Goal: Task Accomplishment & Management: Complete application form

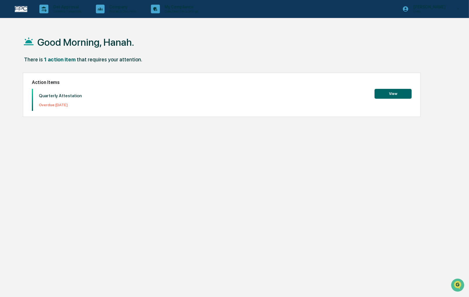
drag, startPoint x: 403, startPoint y: 86, endPoint x: 401, endPoint y: 91, distance: 5.2
click at [401, 89] on div "Action Items Quarterly Attestation Overdue: 2025-10-08 View" at bounding box center [222, 95] width 398 height 45
click at [400, 92] on button "View" at bounding box center [392, 94] width 37 height 10
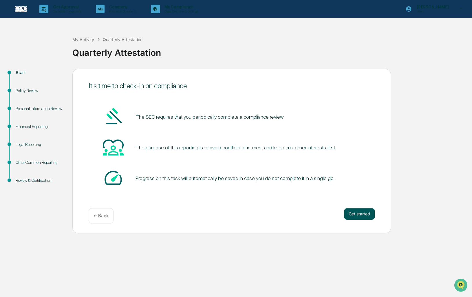
click at [362, 215] on button "Get started" at bounding box center [359, 214] width 31 height 12
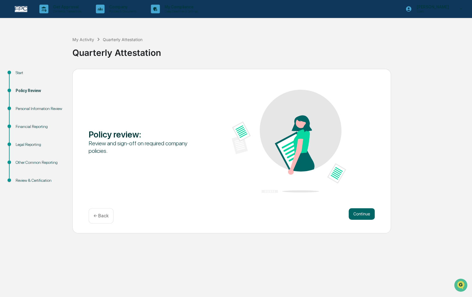
click at [362, 215] on button "Continue" at bounding box center [362, 214] width 26 height 12
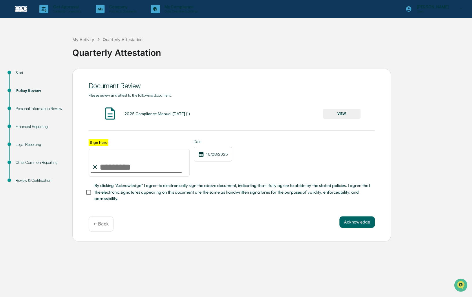
click at [107, 165] on input "Sign here" at bounding box center [139, 163] width 101 height 28
type input "**********"
click at [364, 227] on button "Acknowledge" at bounding box center [356, 222] width 35 height 12
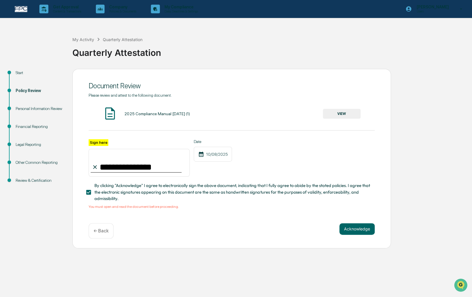
click at [353, 111] on button "VIEW" at bounding box center [342, 114] width 38 height 10
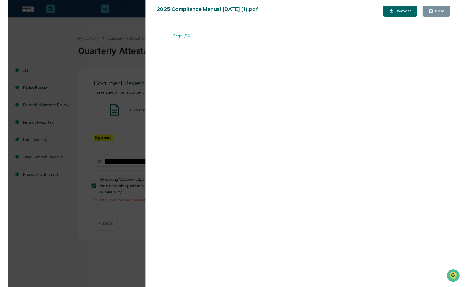
scroll to position [59161, 0]
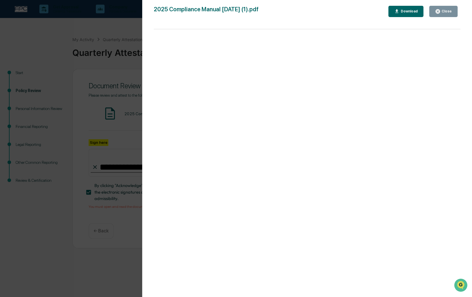
click at [452, 14] on button "Close" at bounding box center [443, 11] width 28 height 11
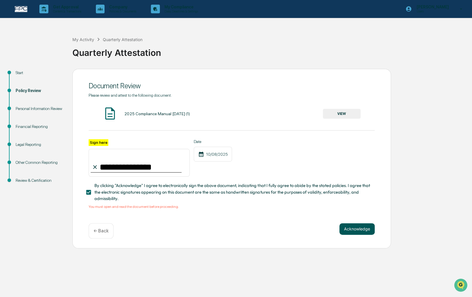
click at [360, 232] on button "Acknowledge" at bounding box center [356, 229] width 35 height 12
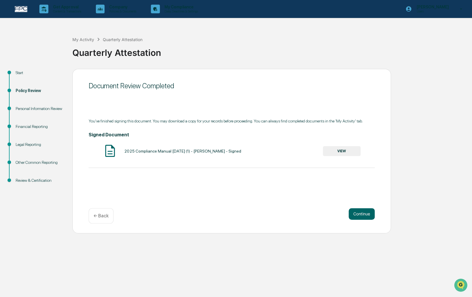
click at [352, 149] on button "VIEW" at bounding box center [342, 151] width 38 height 10
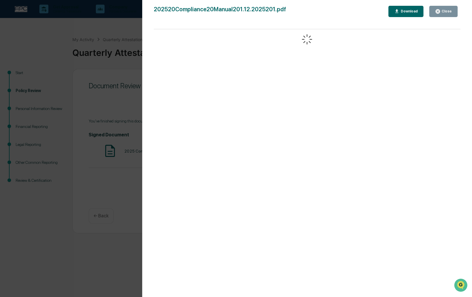
click at [443, 12] on div "Close" at bounding box center [446, 11] width 11 height 4
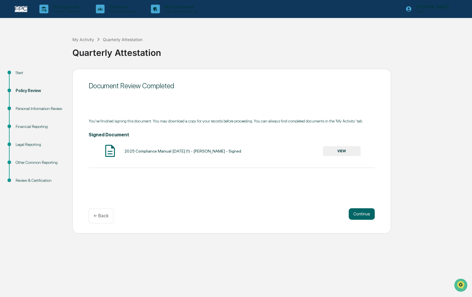
click at [369, 214] on button "Continue" at bounding box center [362, 214] width 26 height 12
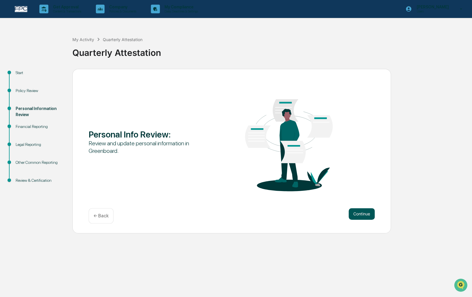
click at [363, 214] on button "Continue" at bounding box center [362, 214] width 26 height 12
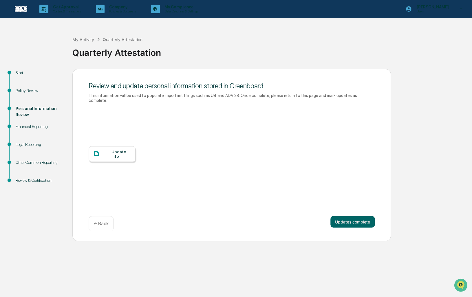
click at [129, 149] on div "Update Info" at bounding box center [121, 153] width 19 height 9
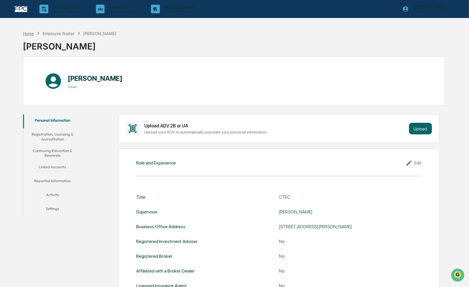
click at [27, 33] on div "Home" at bounding box center [28, 33] width 11 height 5
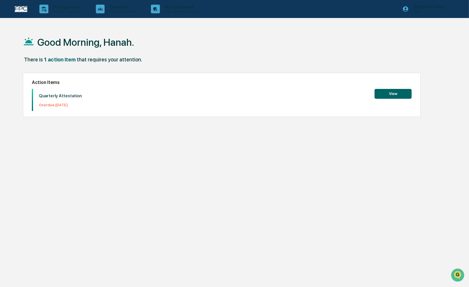
click at [400, 92] on button "View" at bounding box center [392, 94] width 37 height 10
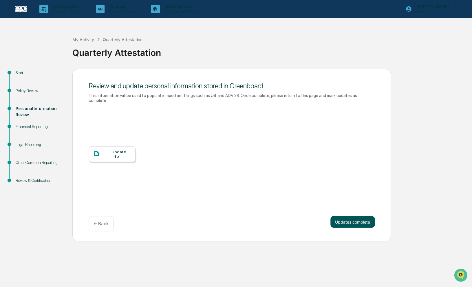
click at [364, 216] on button "Updates complete" at bounding box center [352, 222] width 44 height 12
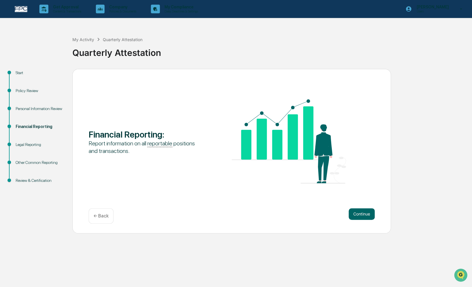
click at [364, 214] on button "Continue" at bounding box center [362, 214] width 26 height 12
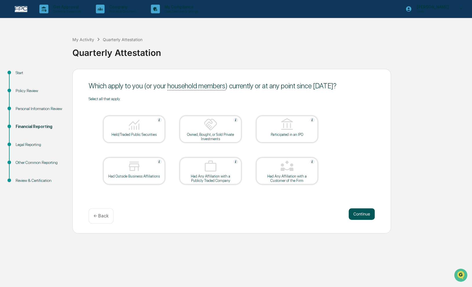
click at [363, 217] on button "Continue" at bounding box center [362, 214] width 26 height 12
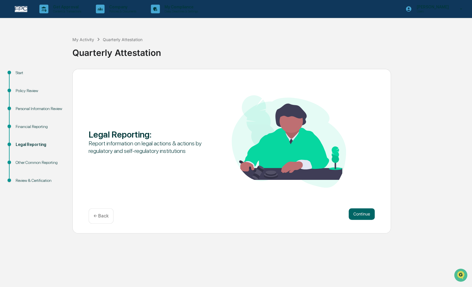
click at [363, 217] on button "Continue" at bounding box center [362, 214] width 26 height 12
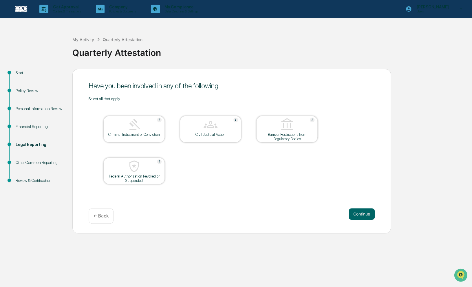
click at [363, 217] on button "Continue" at bounding box center [362, 214] width 26 height 12
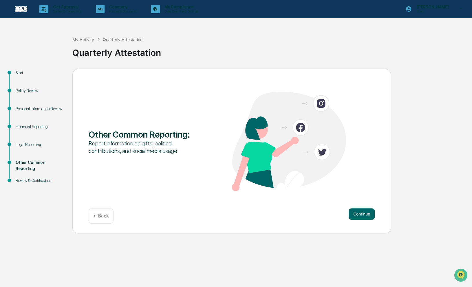
click at [363, 217] on button "Continue" at bounding box center [362, 214] width 26 height 12
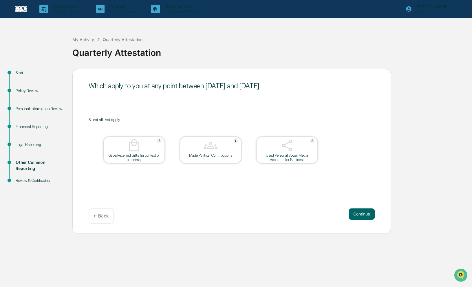
click at [363, 217] on button "Continue" at bounding box center [362, 214] width 26 height 12
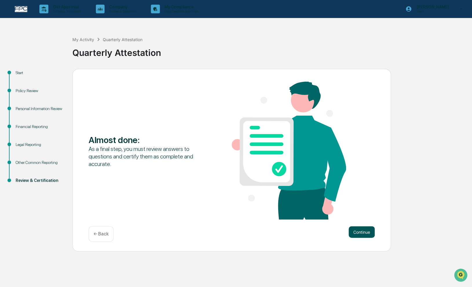
click at [364, 231] on button "Continue" at bounding box center [362, 232] width 26 height 12
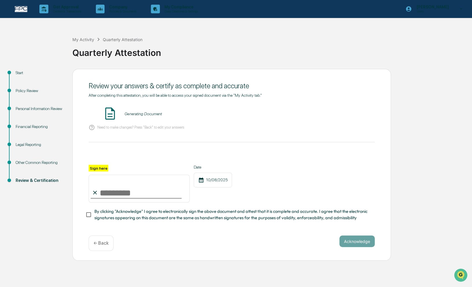
click at [110, 193] on input "Sign here" at bounding box center [139, 189] width 101 height 28
type input "**********"
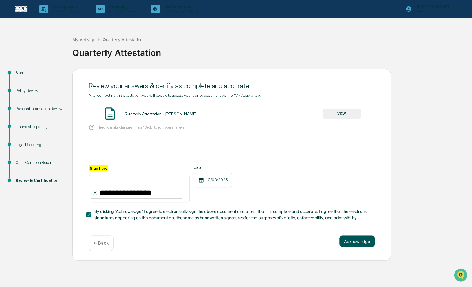
click at [366, 246] on button "Acknowledge" at bounding box center [356, 241] width 35 height 12
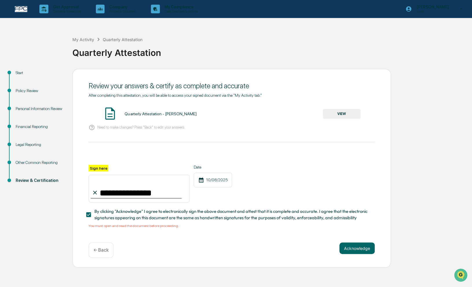
click at [335, 116] on button "VIEW" at bounding box center [342, 114] width 38 height 10
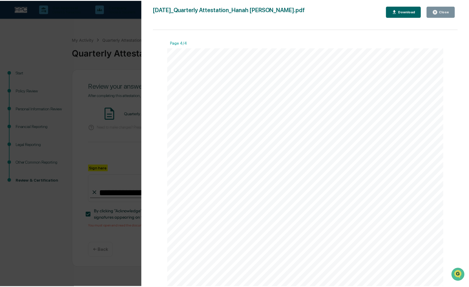
scroll to position [1384, 0]
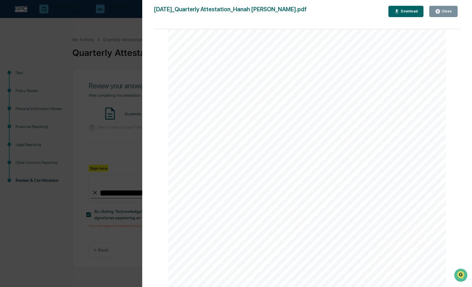
click at [449, 10] on div "Close" at bounding box center [446, 11] width 11 height 4
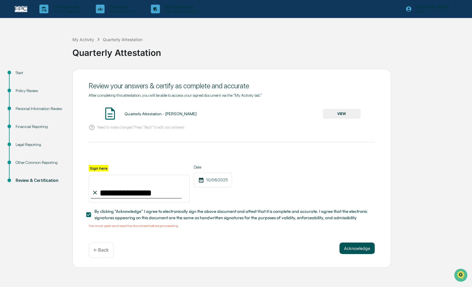
click at [354, 251] on button "Acknowledge" at bounding box center [356, 248] width 35 height 12
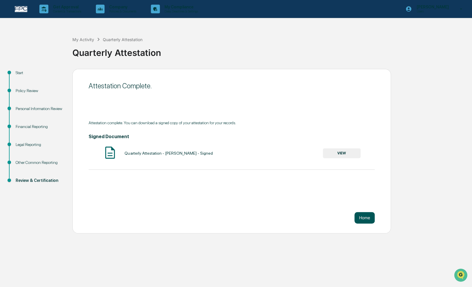
click at [370, 217] on button "Home" at bounding box center [364, 218] width 20 height 12
